Goal: Task Accomplishment & Management: Complete application form

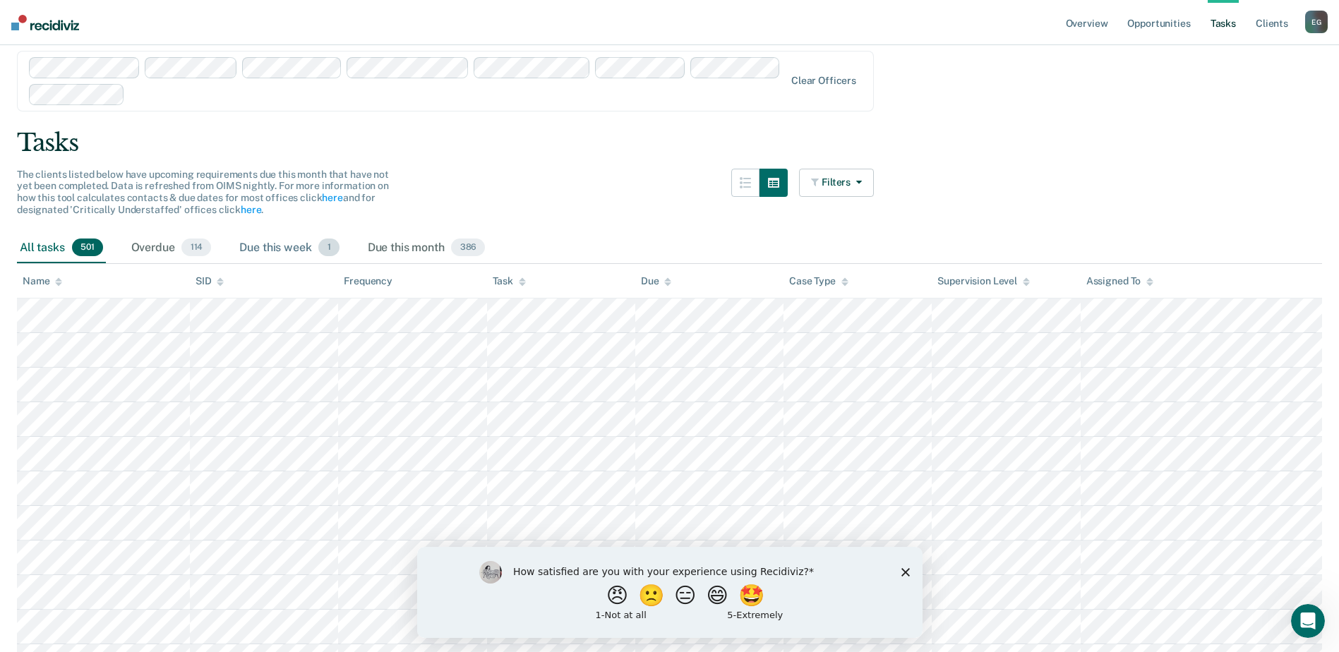
scroll to position [71, 0]
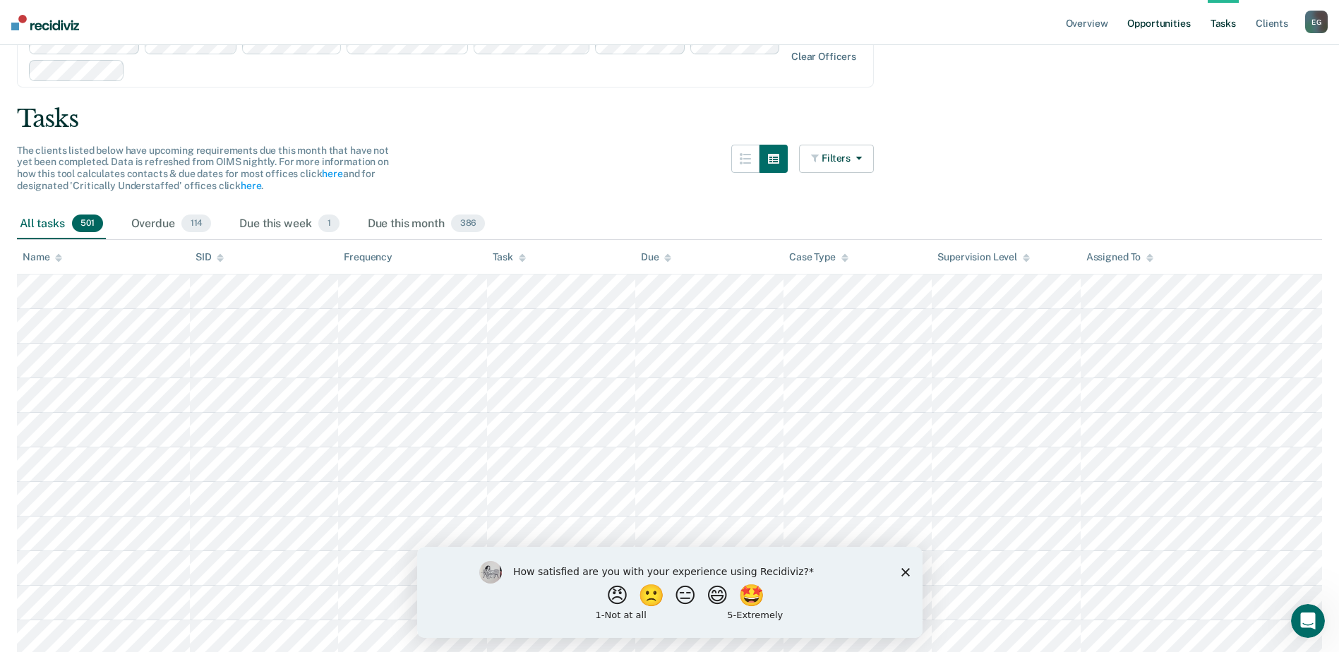
click at [1147, 22] on link "Opportunities" at bounding box center [1159, 22] width 68 height 45
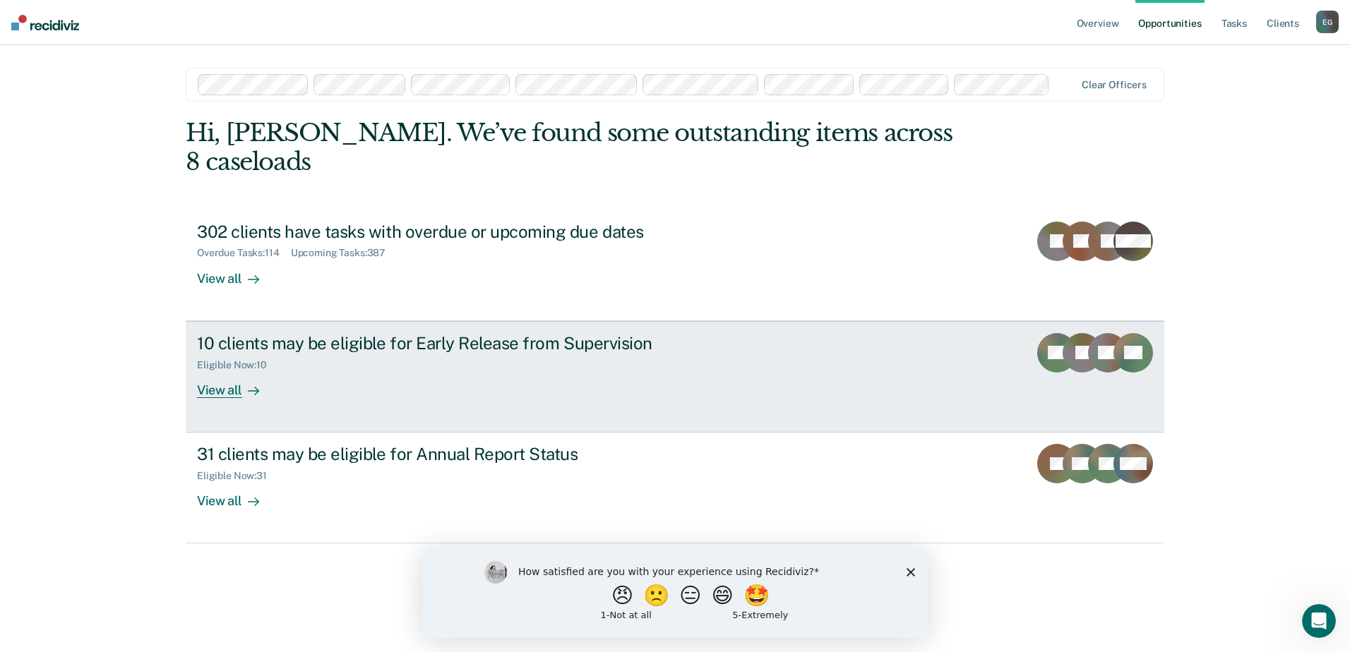
click at [297, 333] on div "10 clients may be eligible for Early Release from Supervision" at bounding box center [445, 343] width 496 height 20
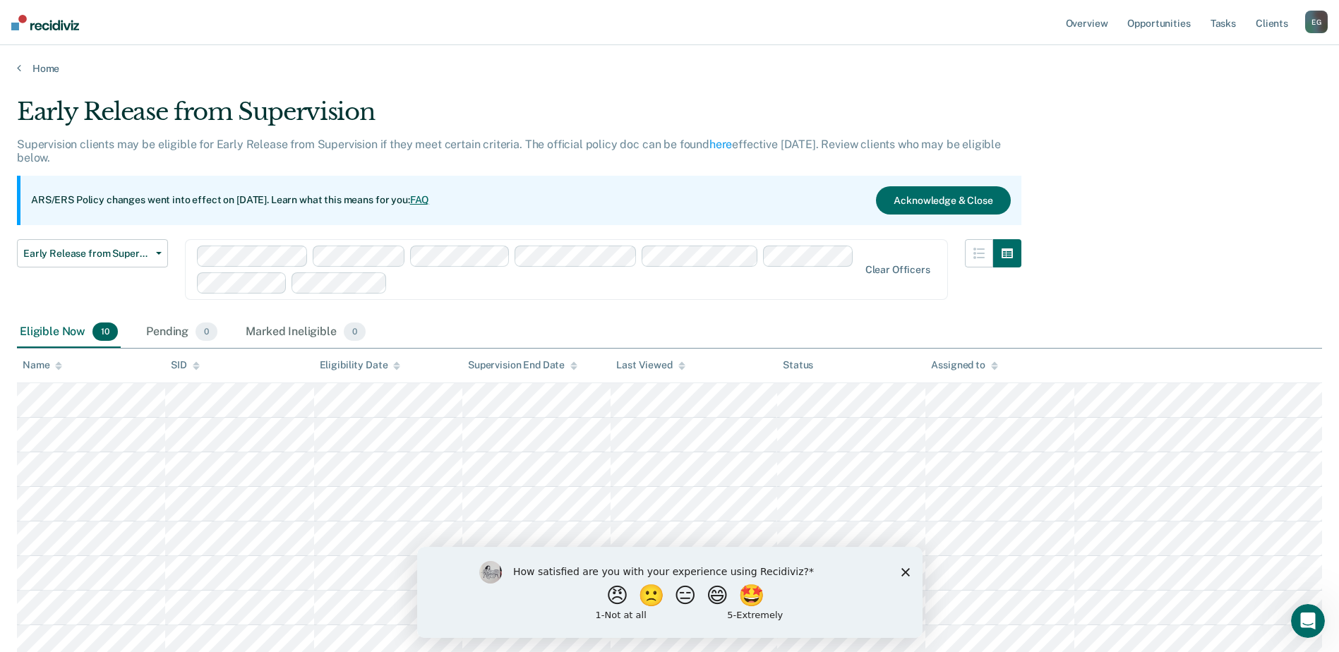
scroll to position [141, 0]
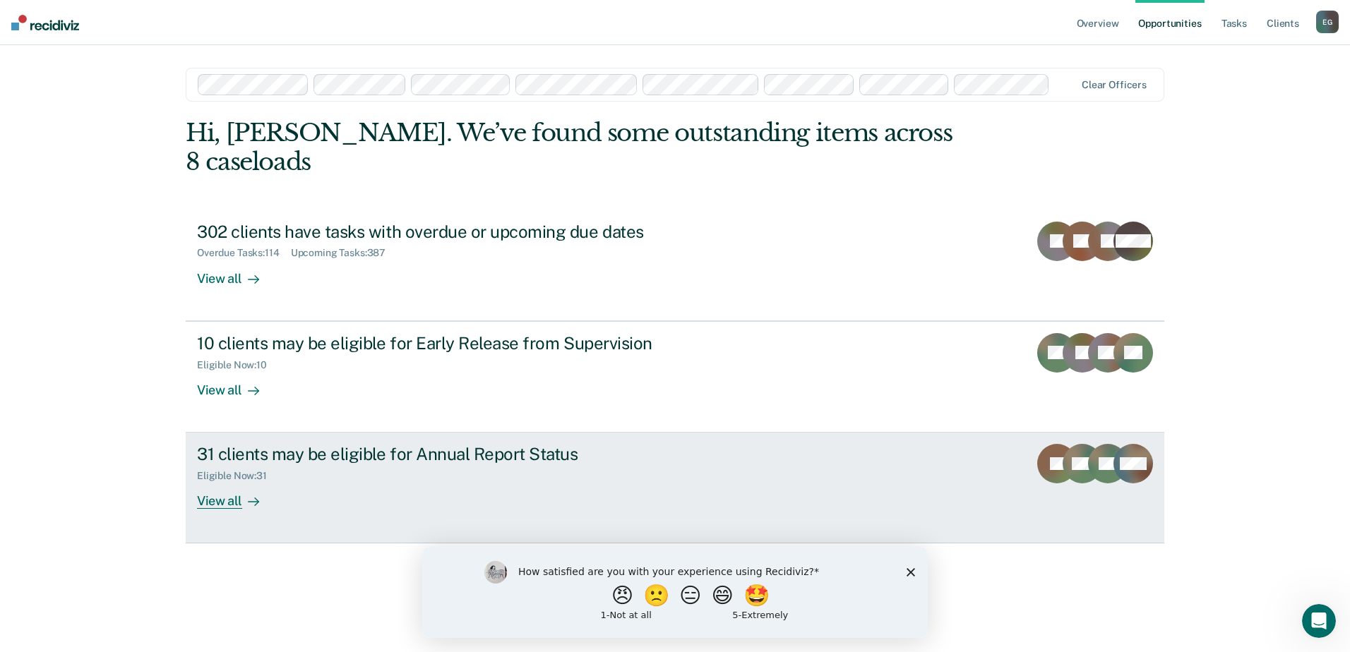
click at [253, 444] on div "31 clients may be eligible for Annual Report Status" at bounding box center [445, 454] width 496 height 20
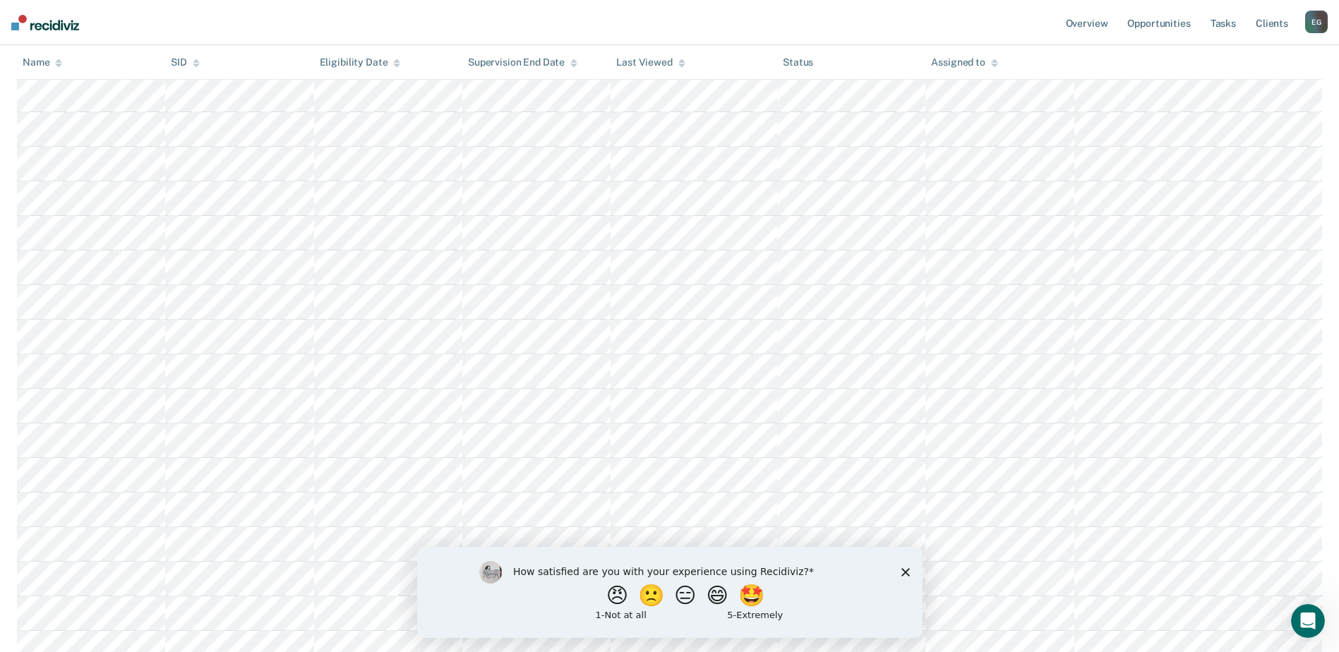
scroll to position [847, 0]
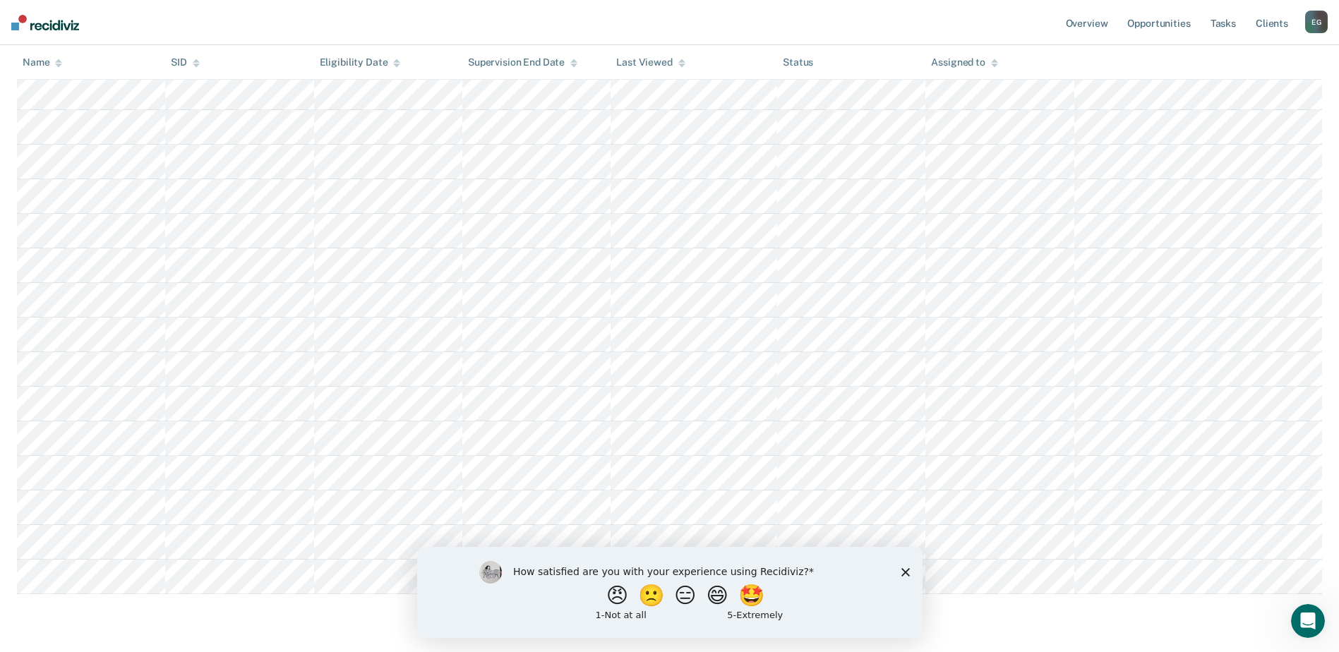
click at [905, 571] on polygon "Close survey" at bounding box center [905, 572] width 8 height 8
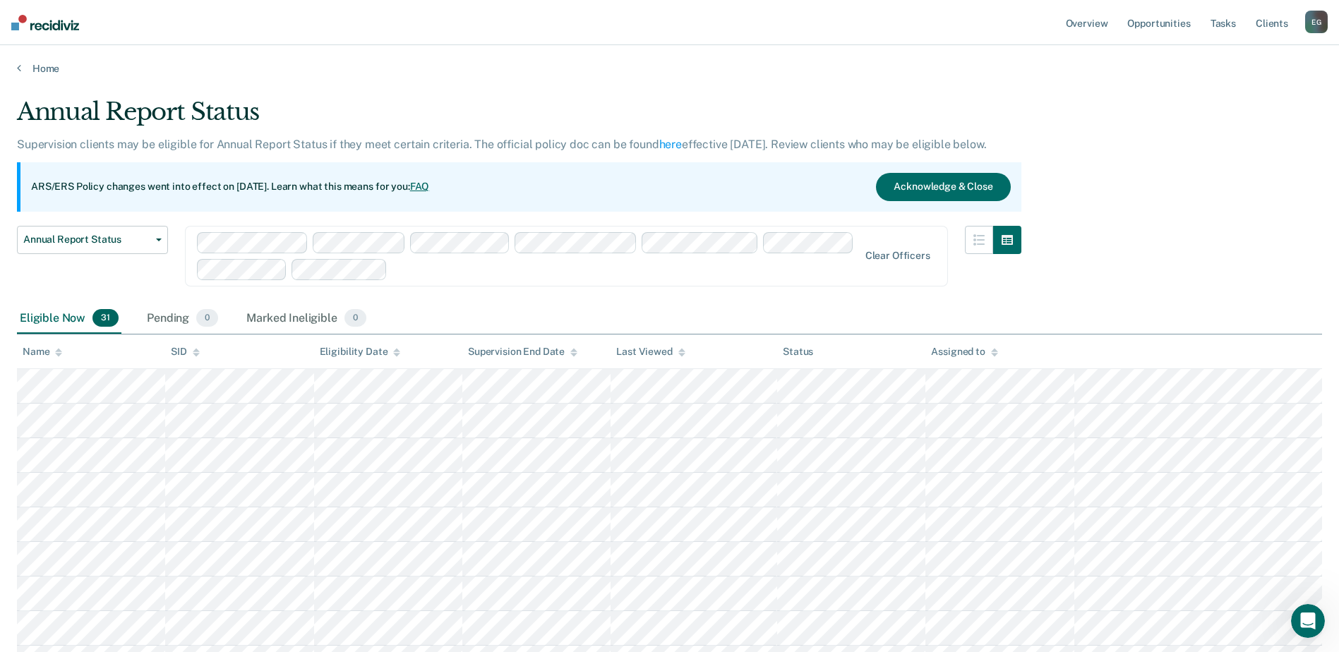
scroll to position [141, 0]
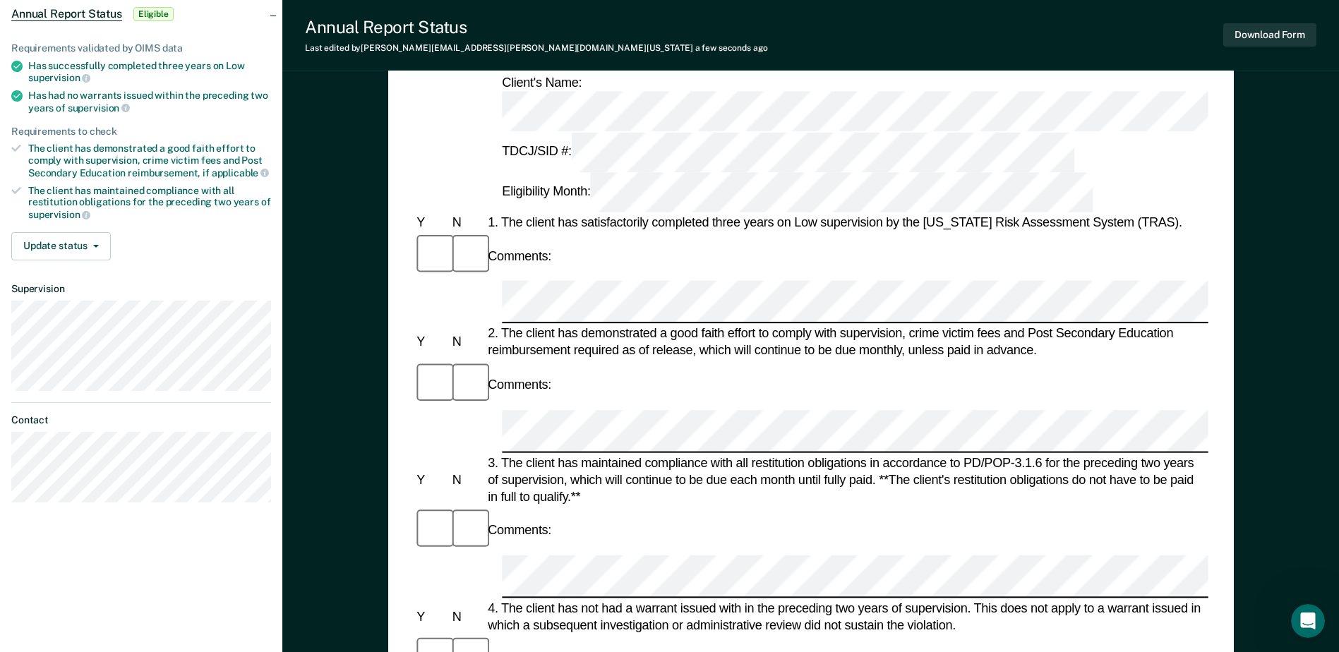
scroll to position [71, 0]
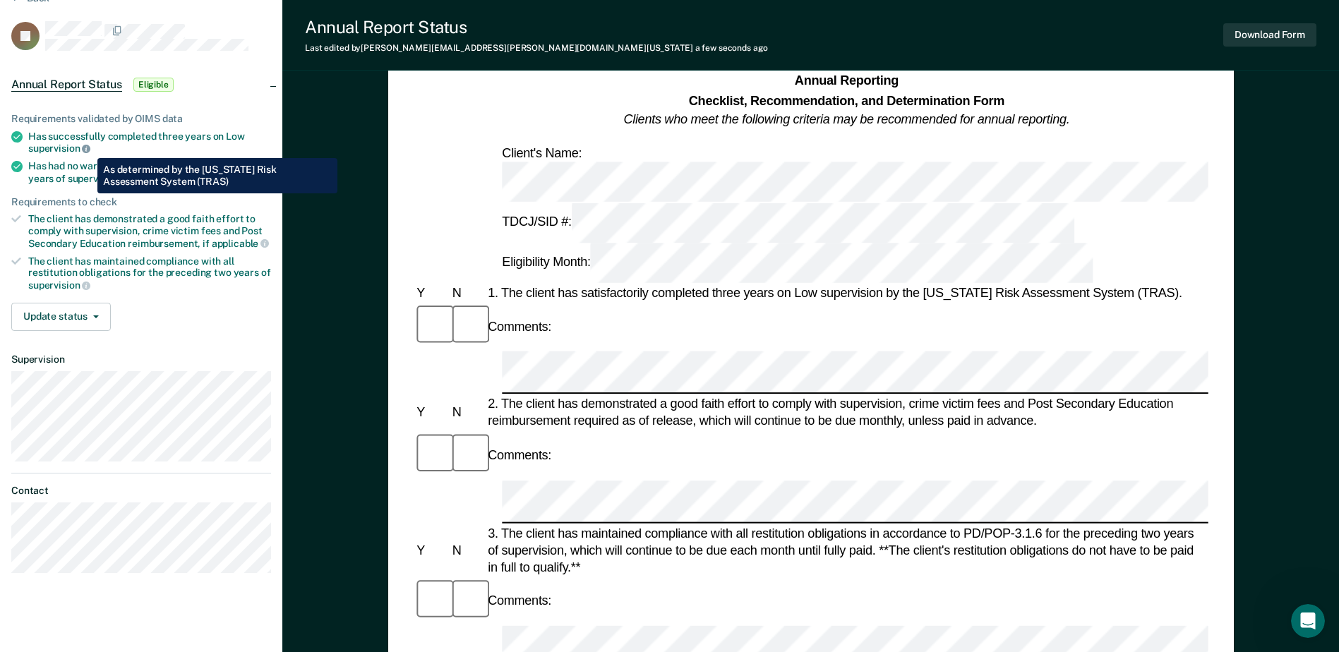
click at [87, 148] on icon at bounding box center [86, 149] width 8 height 8
click at [88, 148] on icon at bounding box center [86, 149] width 8 height 8
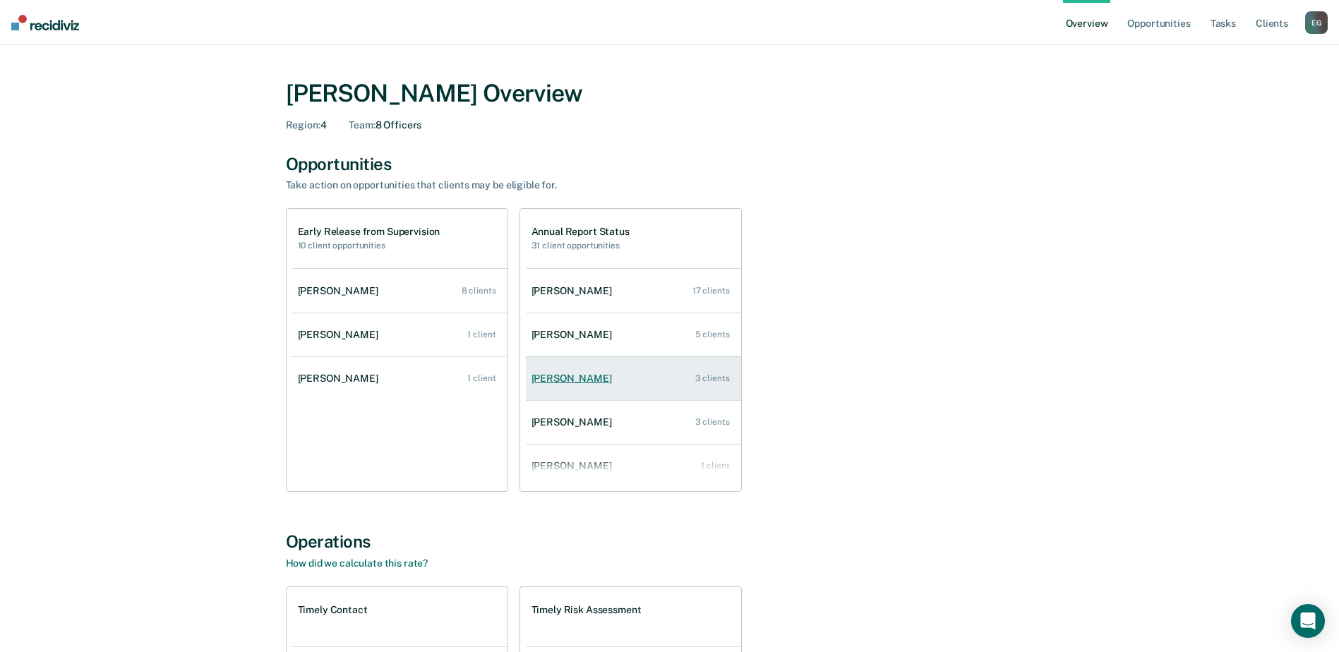
click at [592, 381] on div "[PERSON_NAME]" at bounding box center [575, 379] width 86 height 12
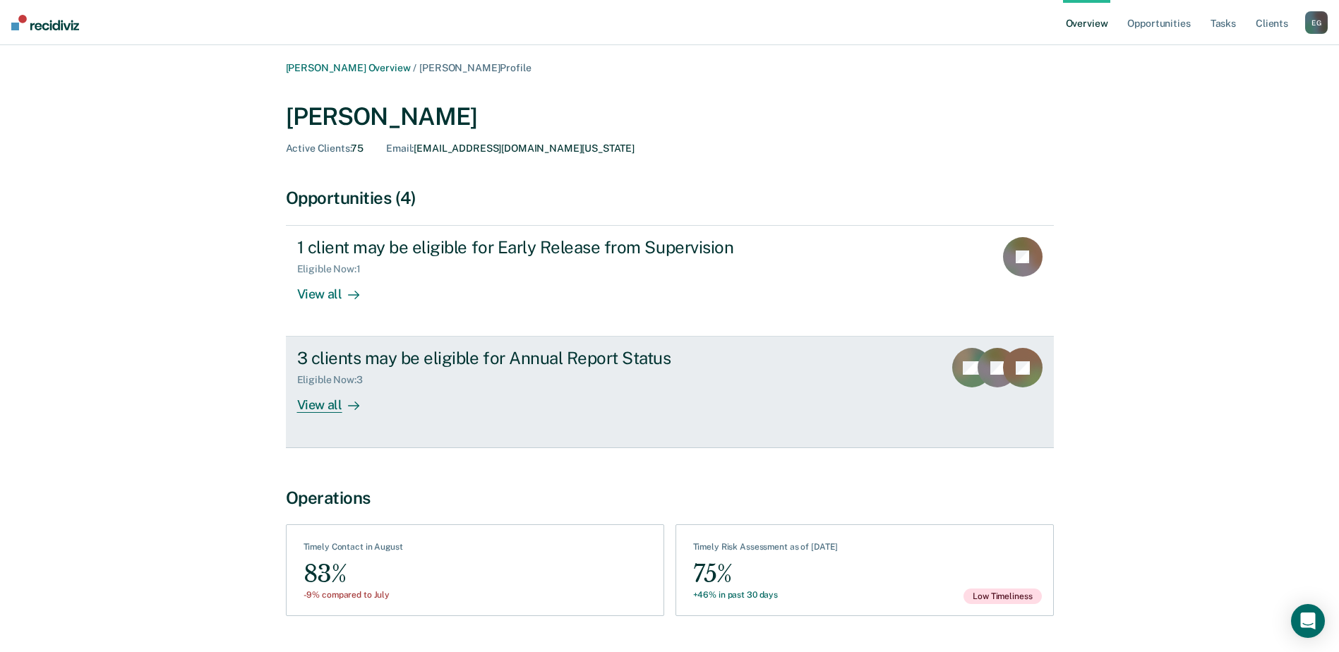
click at [320, 409] on div "View all" at bounding box center [336, 400] width 79 height 28
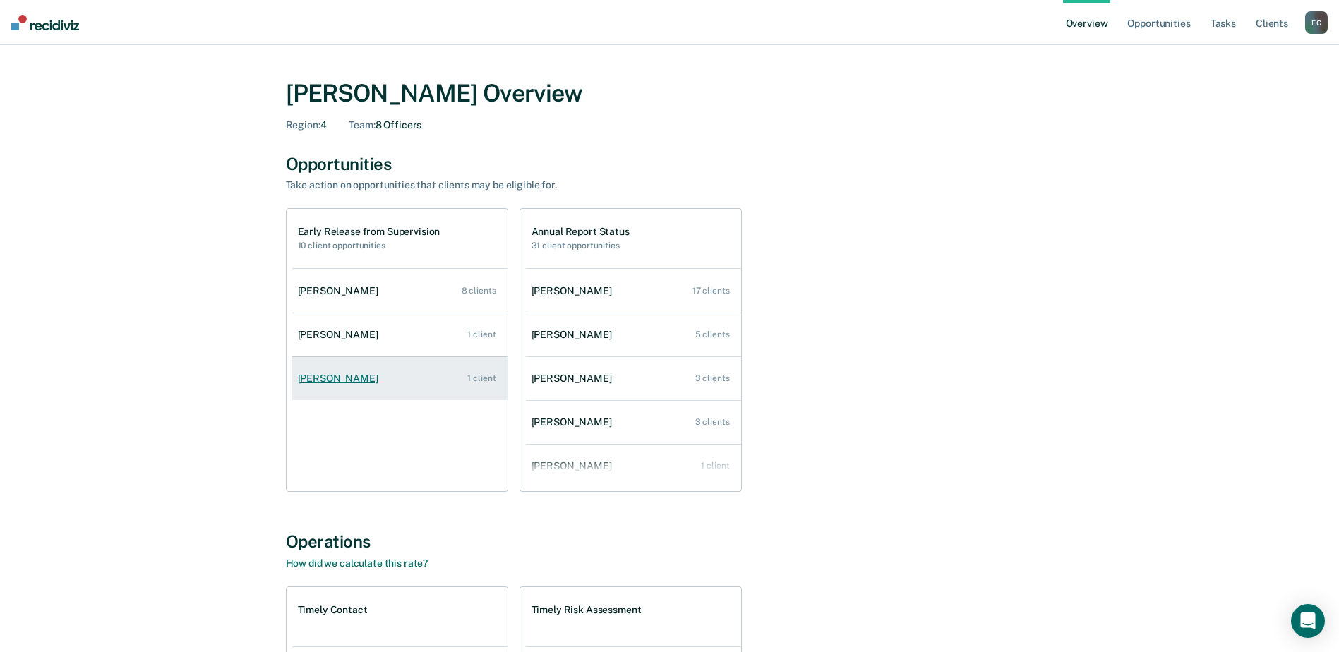
click at [337, 375] on div "Keilah Kamran" at bounding box center [341, 379] width 86 height 12
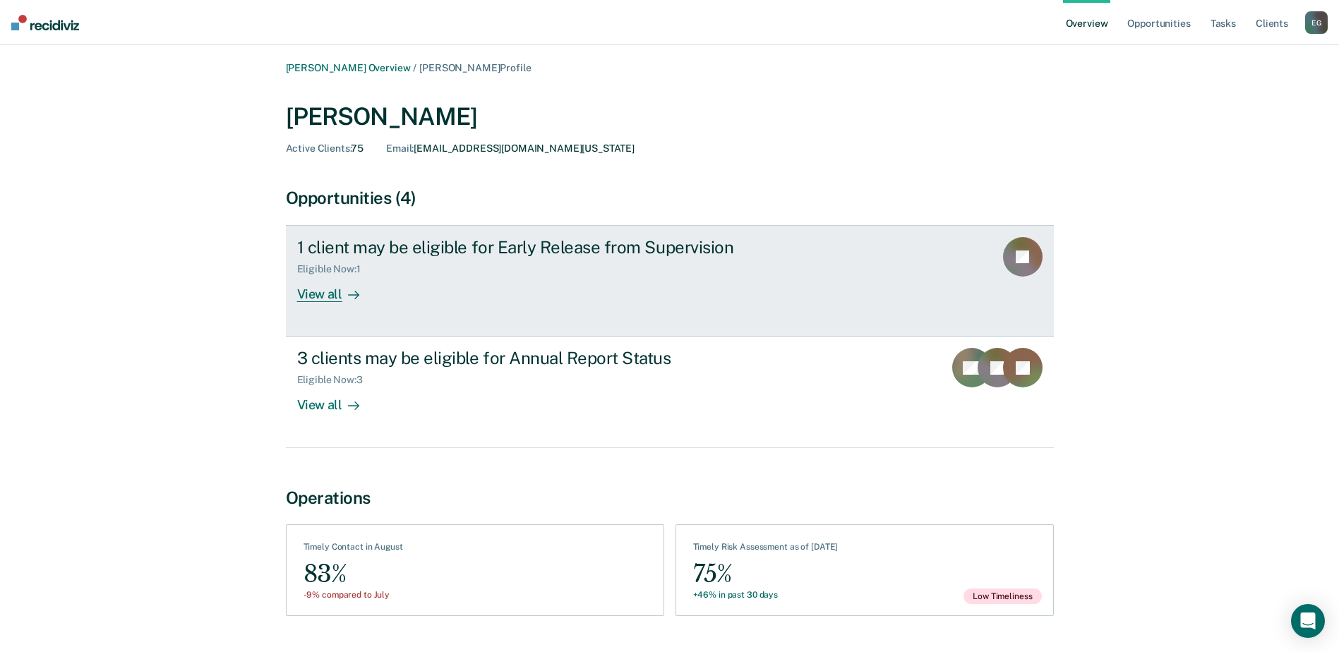
click at [320, 293] on div "View all" at bounding box center [336, 289] width 79 height 28
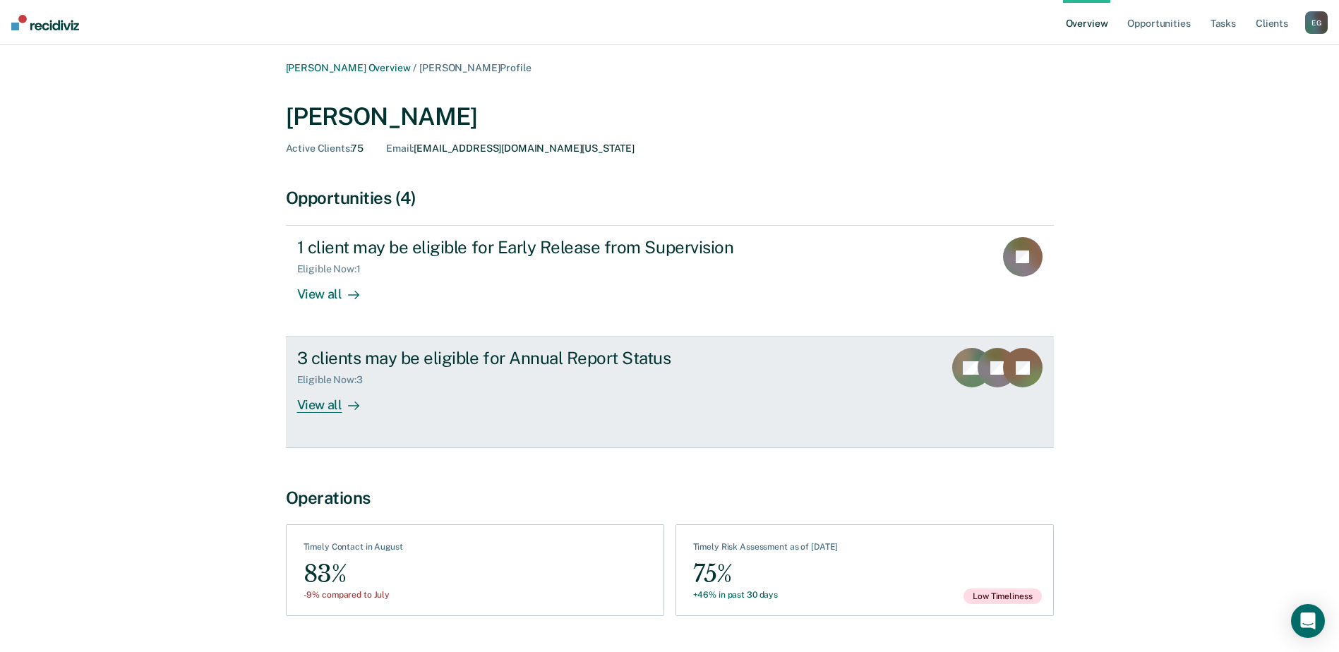
click at [326, 399] on div "View all" at bounding box center [336, 400] width 79 height 28
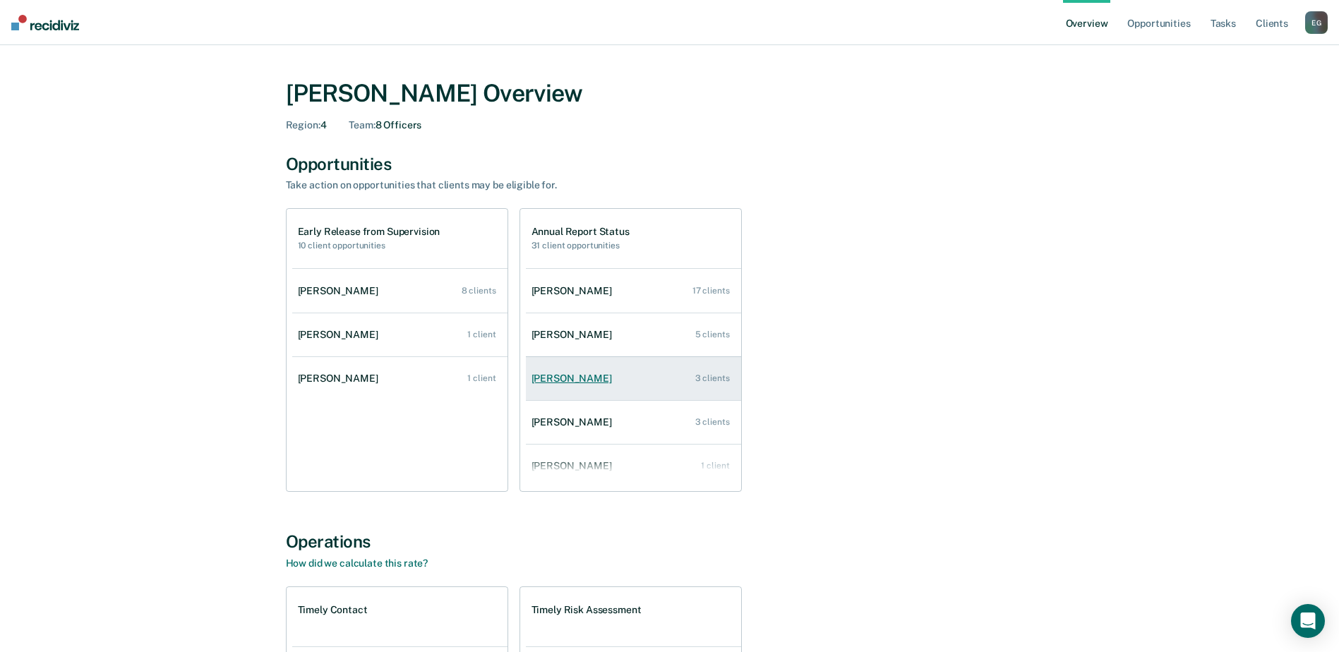
click at [595, 381] on div "Keilah Kamran" at bounding box center [575, 379] width 86 height 12
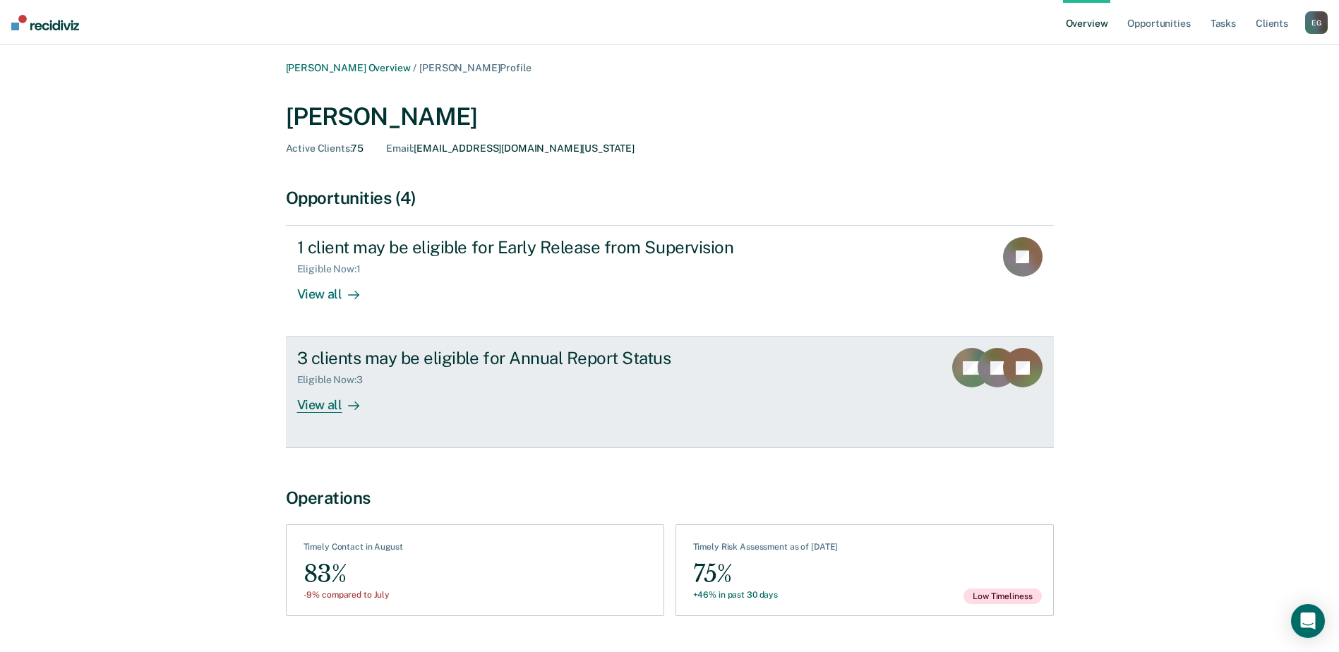
click at [328, 407] on div "View all" at bounding box center [336, 400] width 79 height 28
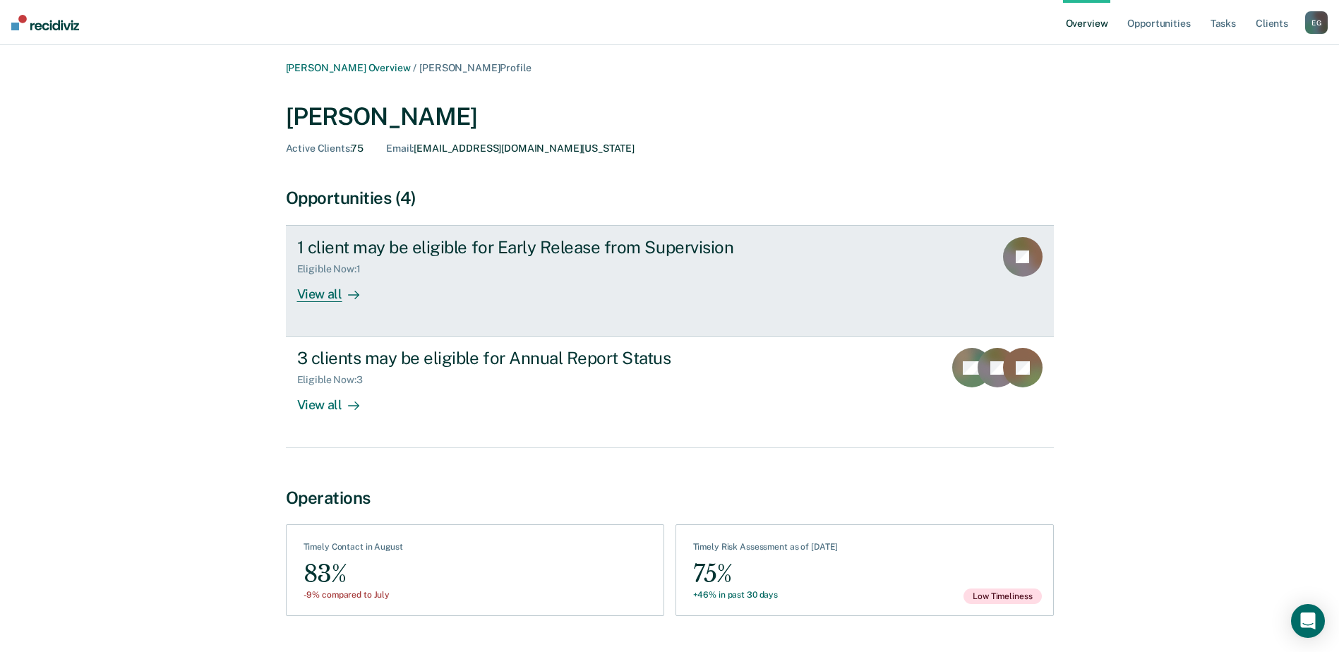
click at [323, 292] on div "View all" at bounding box center [336, 289] width 79 height 28
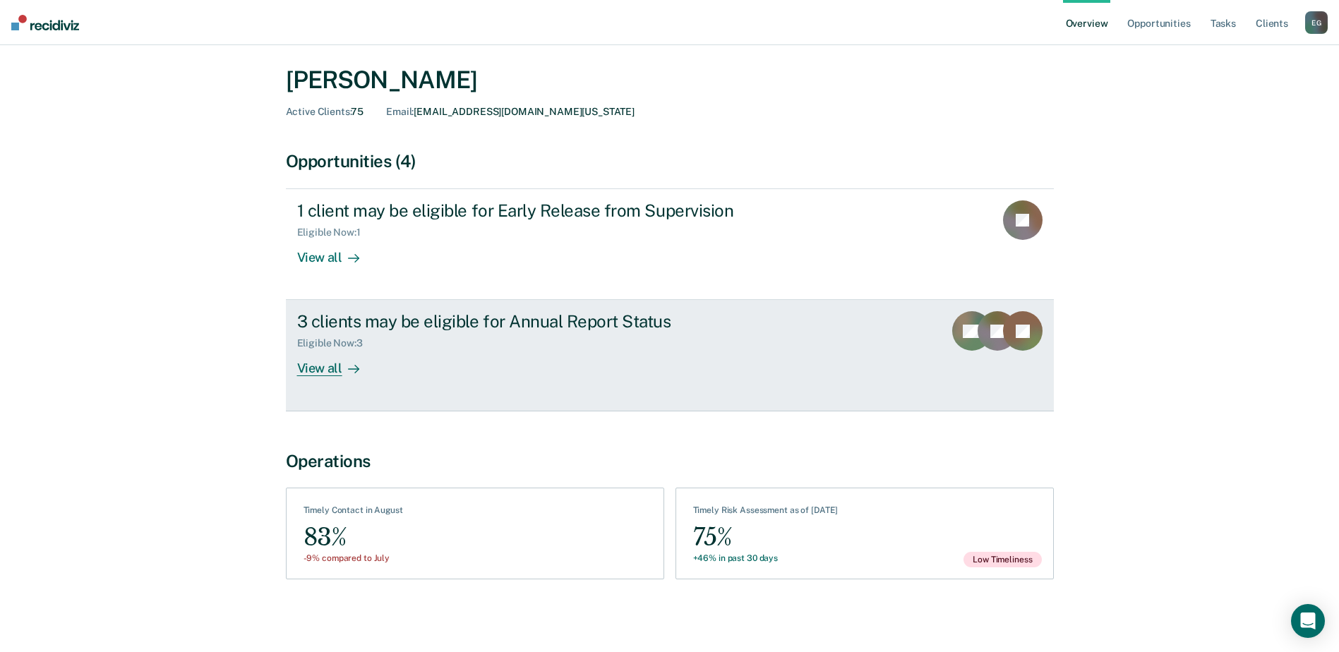
scroll to position [37, 0]
click at [324, 361] on div "View all" at bounding box center [336, 363] width 79 height 28
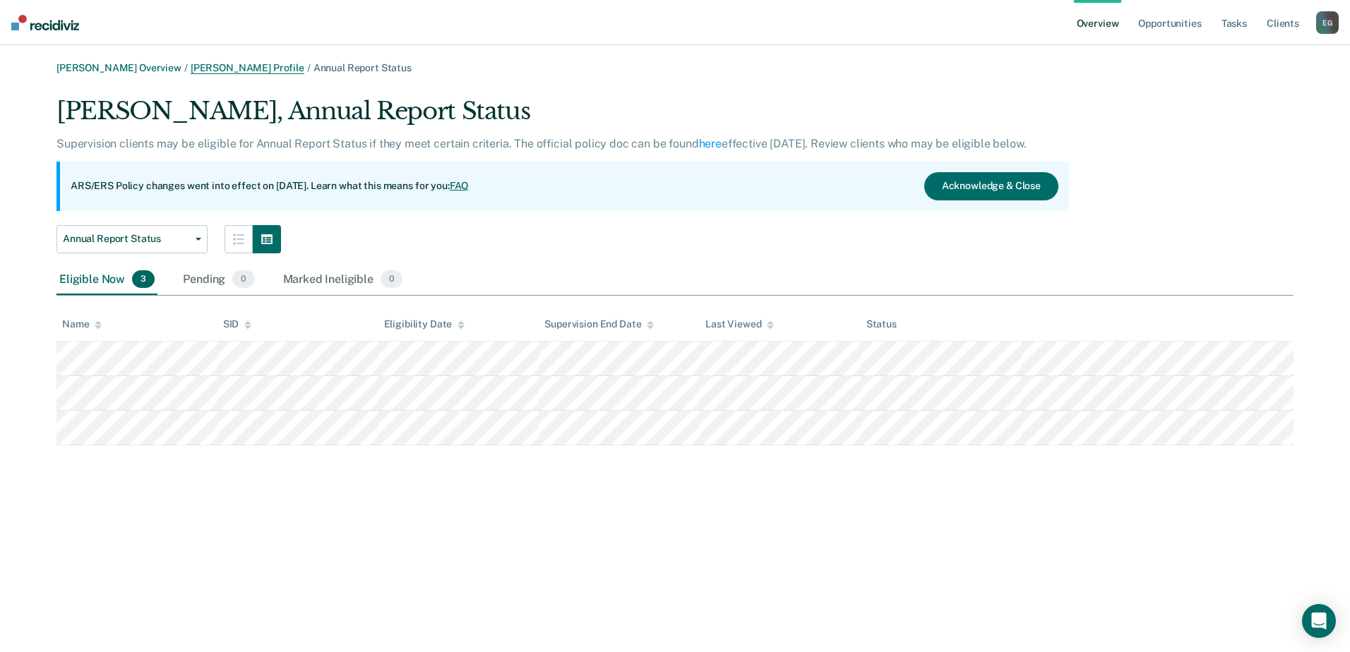
click at [208, 65] on link "Keilah Kamran Profile" at bounding box center [248, 68] width 114 height 12
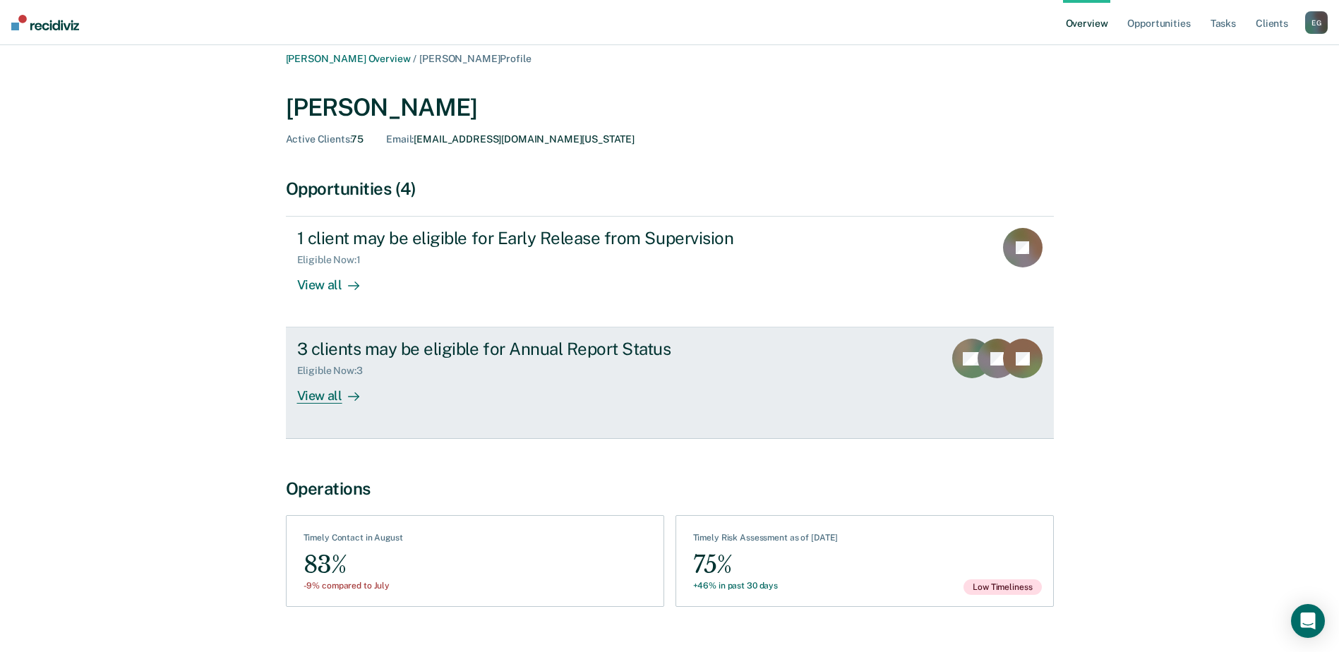
scroll to position [37, 0]
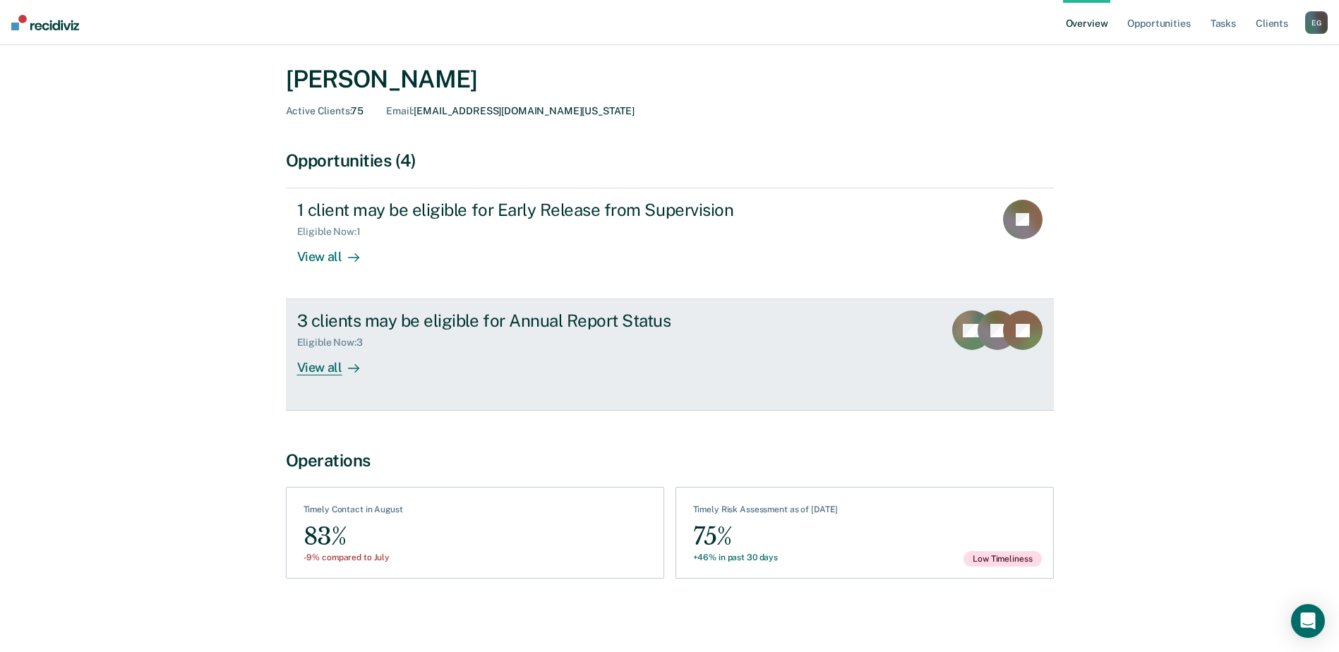
click at [327, 371] on div "View all" at bounding box center [336, 363] width 79 height 28
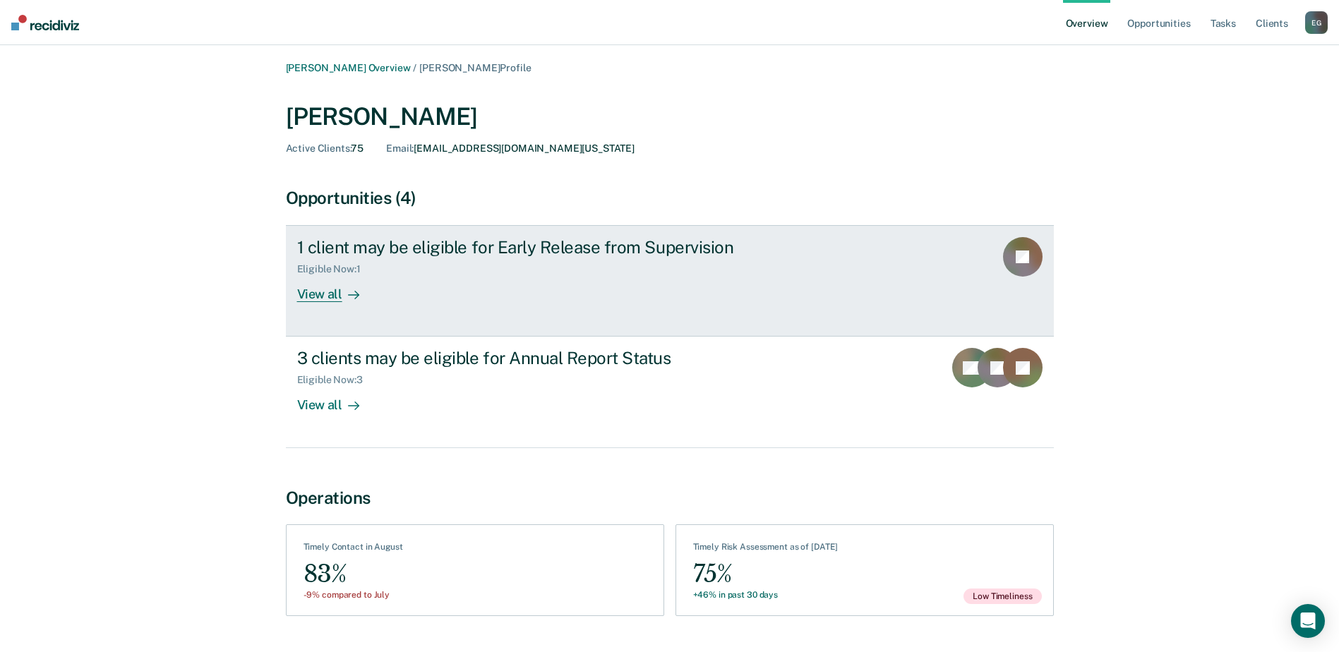
click at [321, 295] on div "View all" at bounding box center [336, 289] width 79 height 28
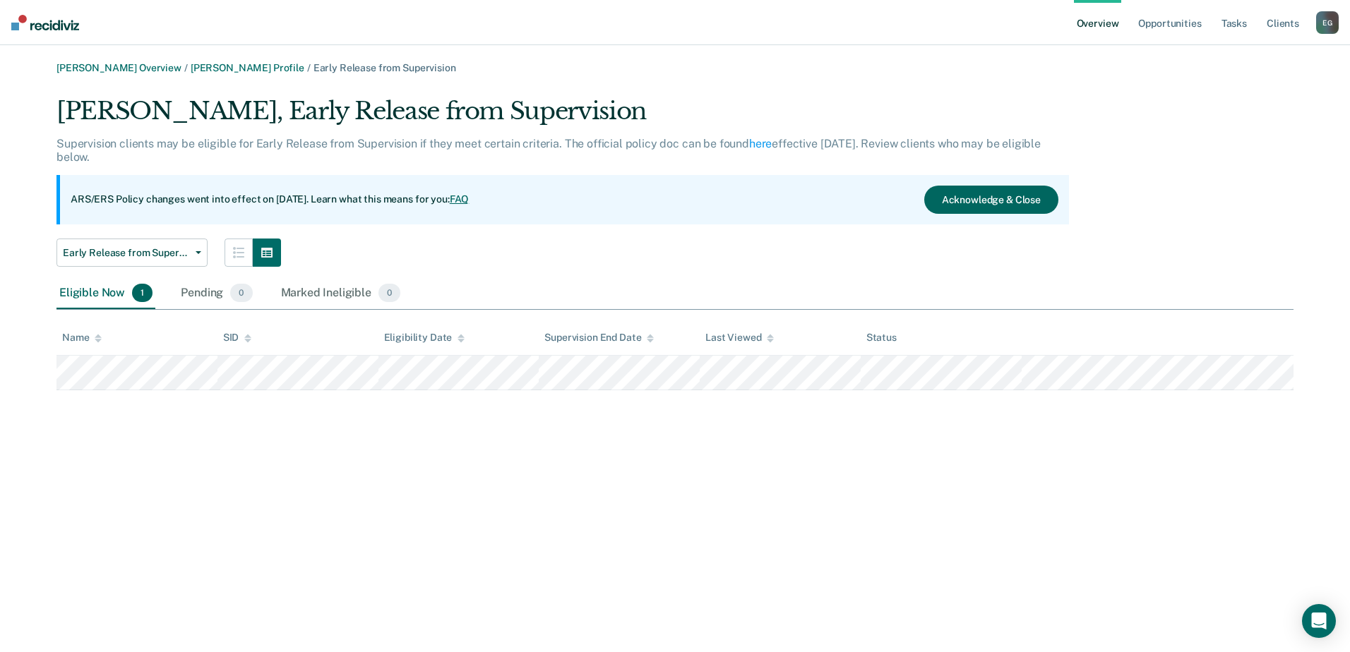
click at [1014, 198] on button "Acknowledge & Close" at bounding box center [991, 200] width 134 height 28
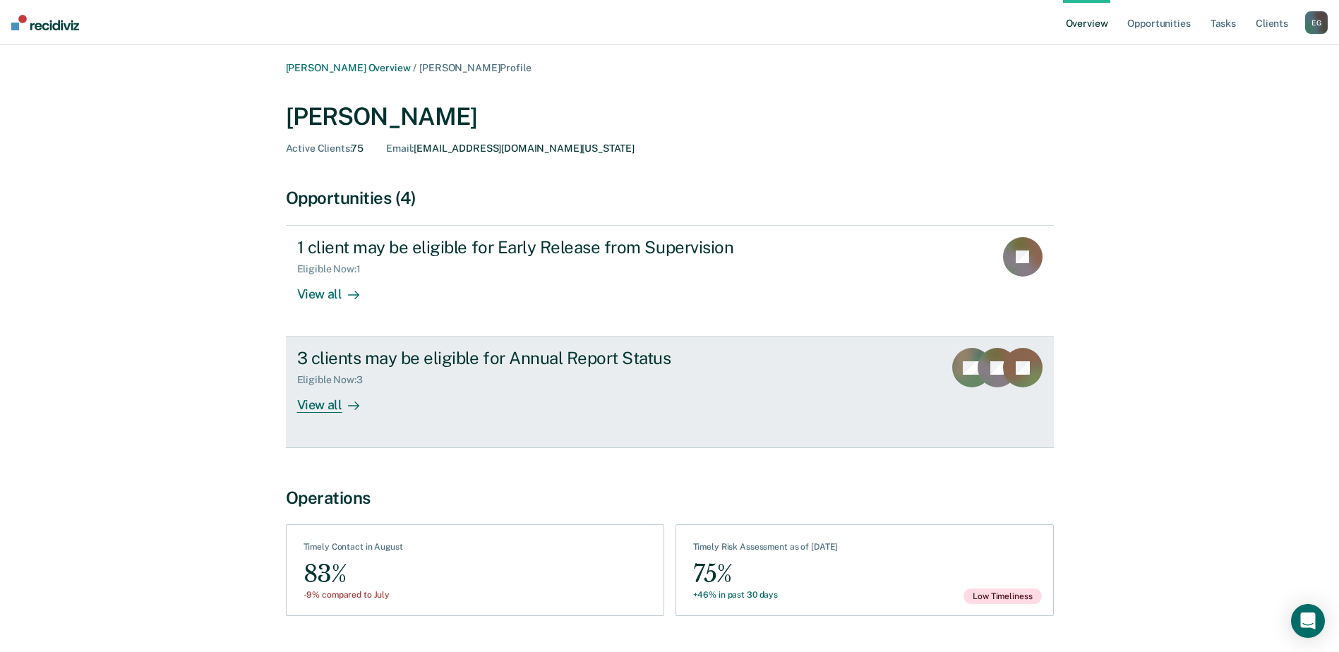
click at [328, 406] on div "View all" at bounding box center [336, 400] width 79 height 28
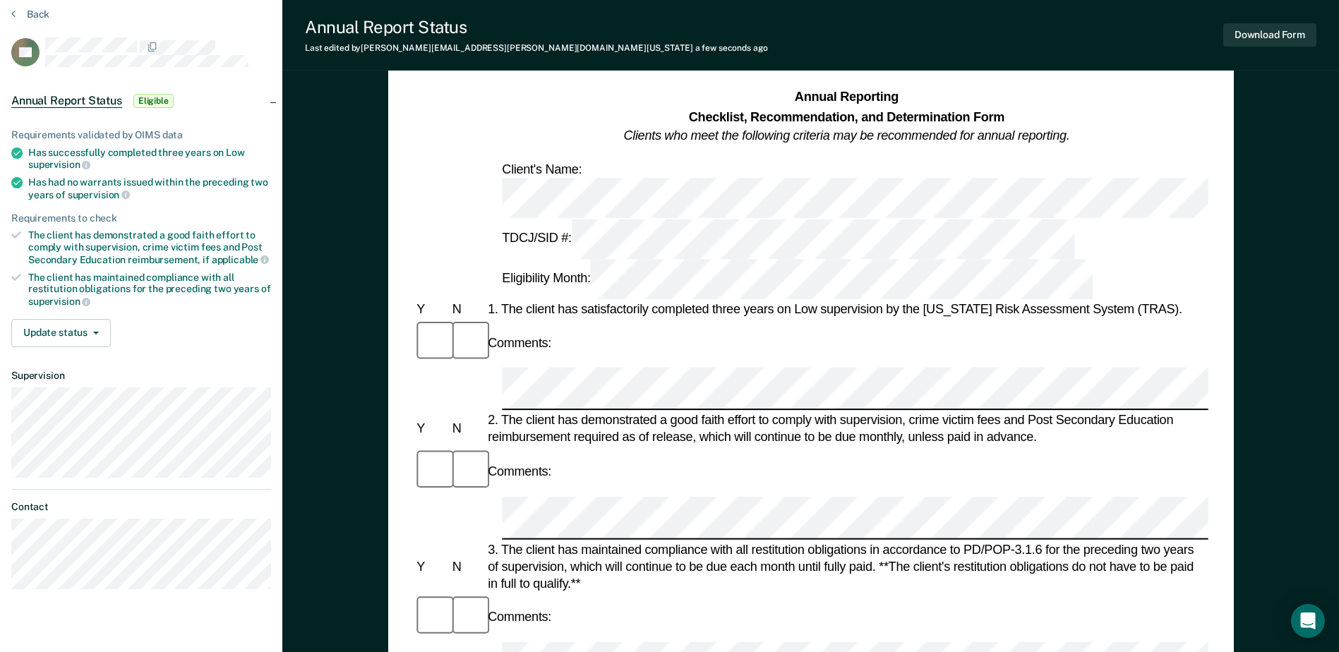
scroll to position [71, 0]
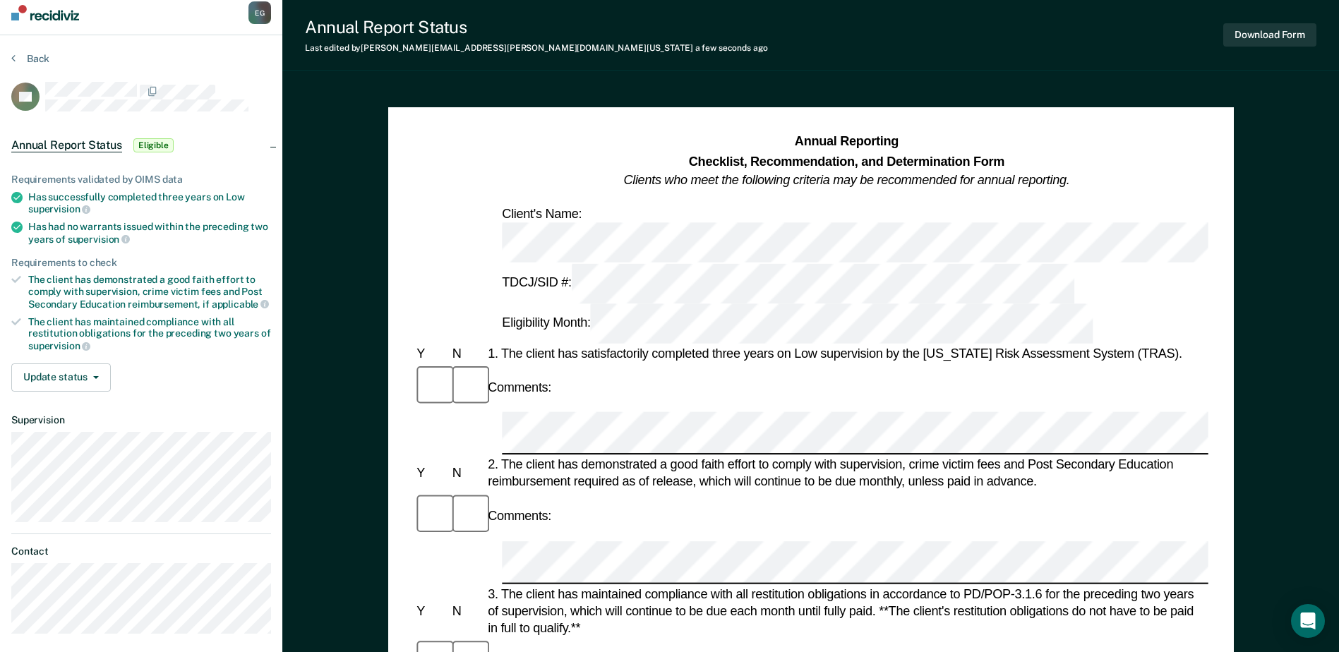
scroll to position [0, 0]
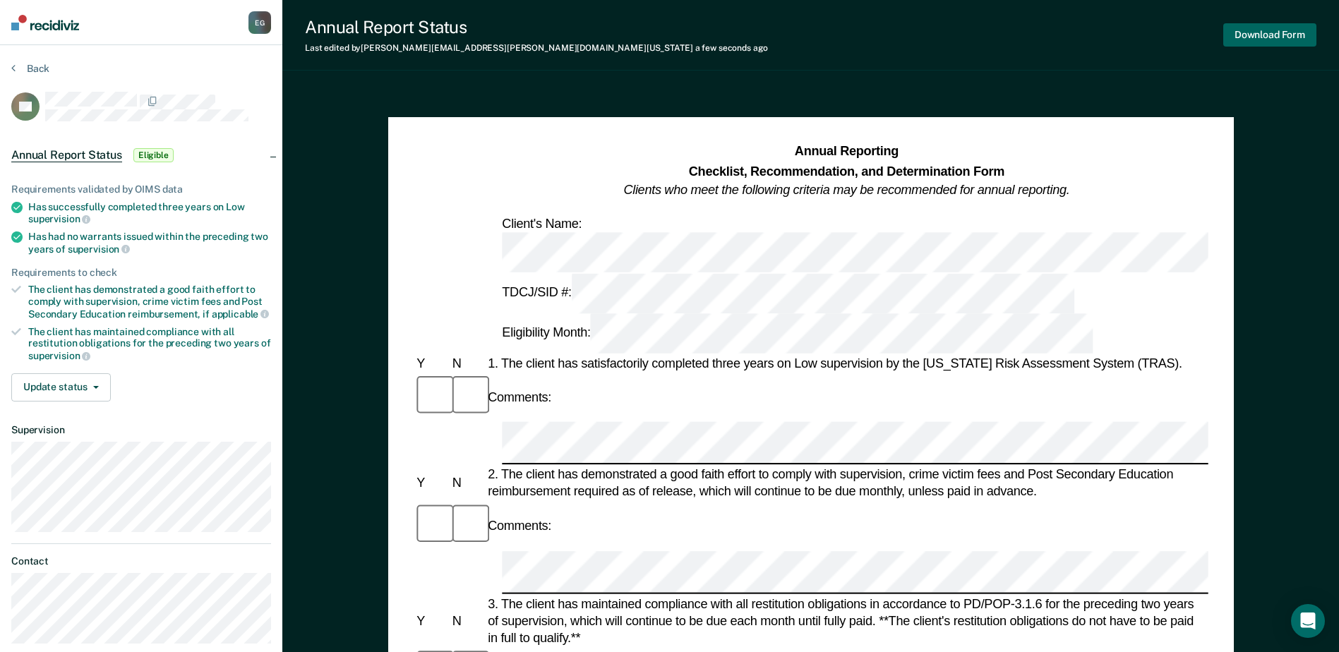
click at [1272, 31] on button "Download Form" at bounding box center [1269, 34] width 93 height 23
